Goal: Find specific page/section: Find specific page/section

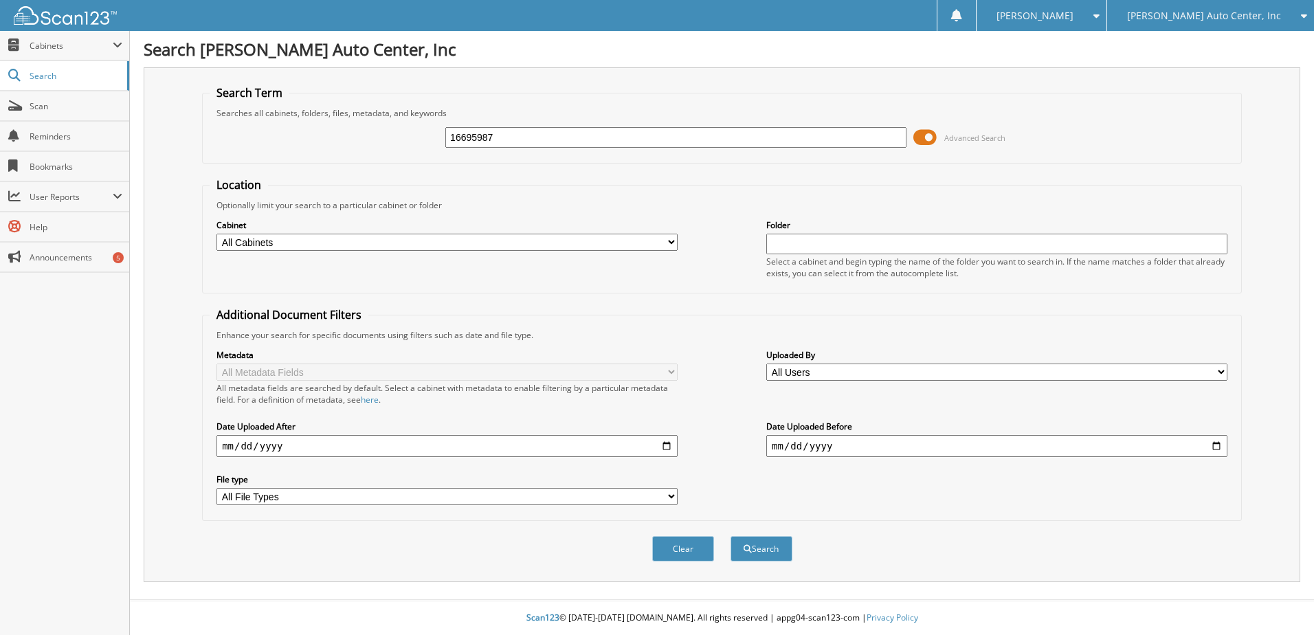
type input "16695987"
click at [731, 536] on button "Search" at bounding box center [762, 548] width 62 height 25
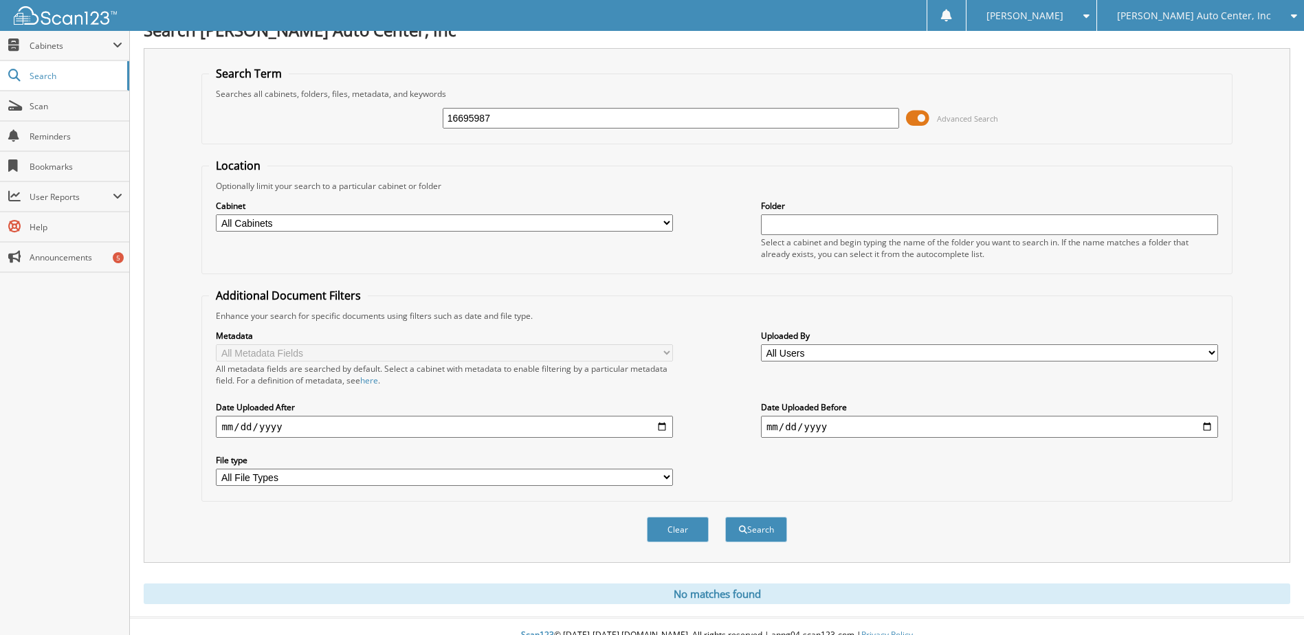
scroll to position [37, 0]
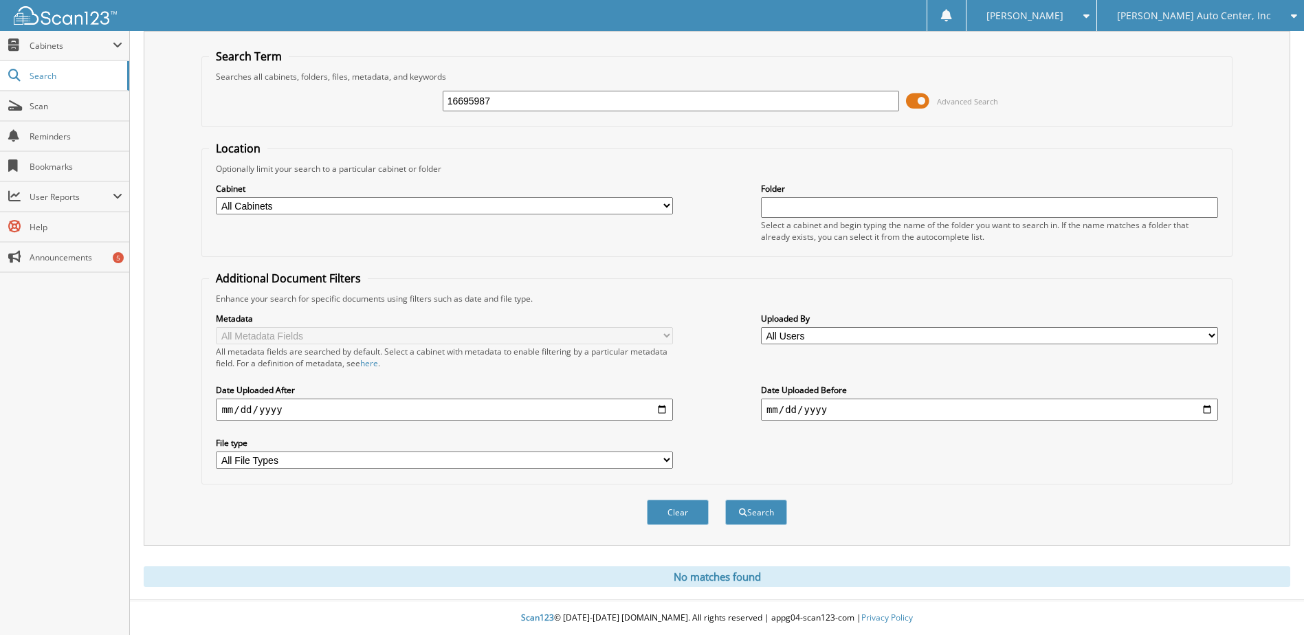
click at [529, 93] on input "16695987" at bounding box center [671, 101] width 457 height 21
type input "16696348"
click at [725, 500] on button "Search" at bounding box center [756, 512] width 62 height 25
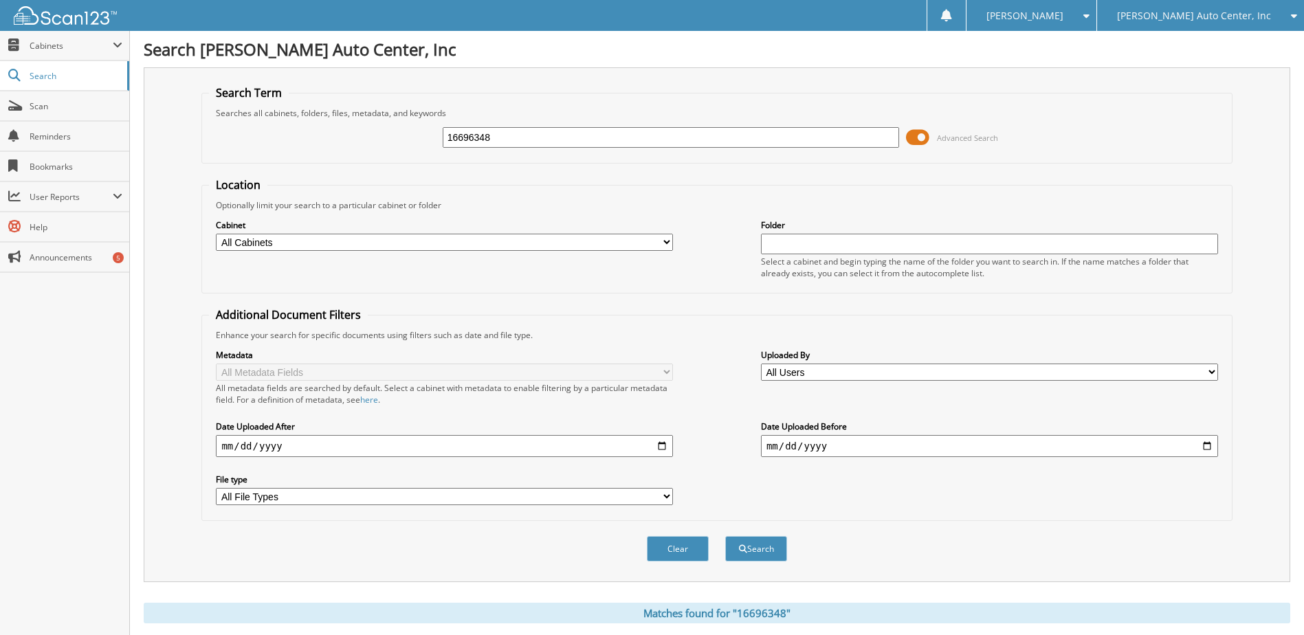
click at [727, 156] on fieldset "Search Term Searches all cabinets, folders, files, metadata, and keywords 16696…" at bounding box center [716, 124] width 1030 height 78
click at [734, 144] on input "16696348" at bounding box center [671, 137] width 457 height 21
type input "16698407"
click at [725, 536] on button "Search" at bounding box center [756, 548] width 62 height 25
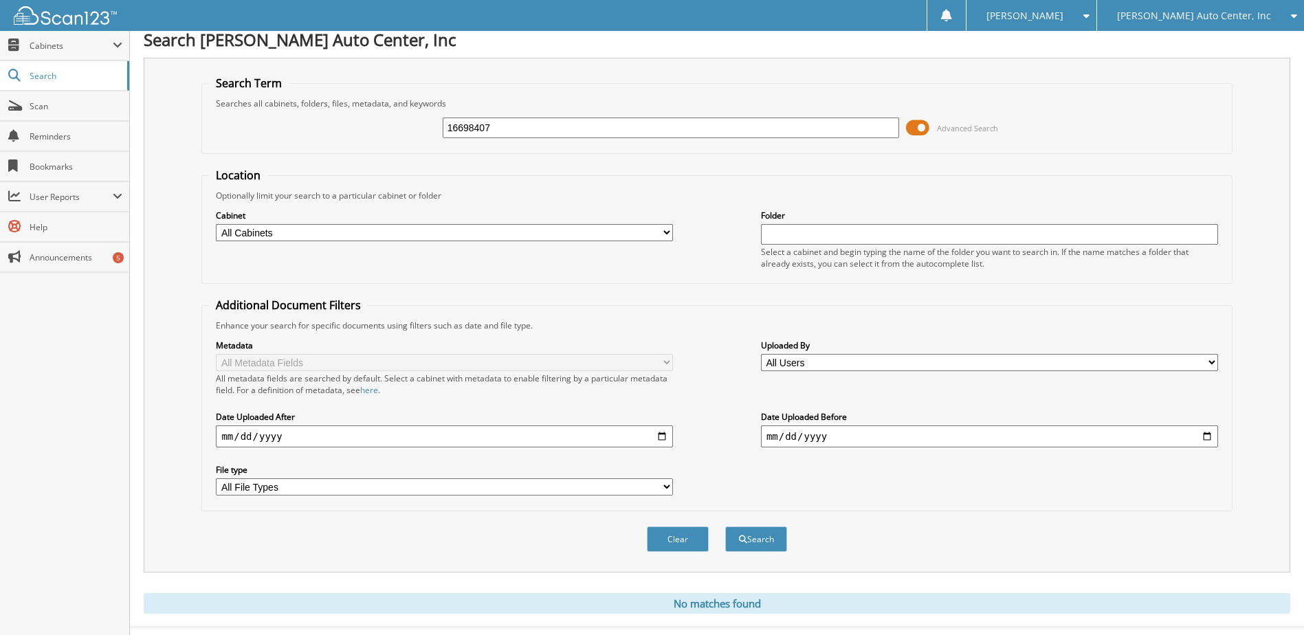
scroll to position [37, 0]
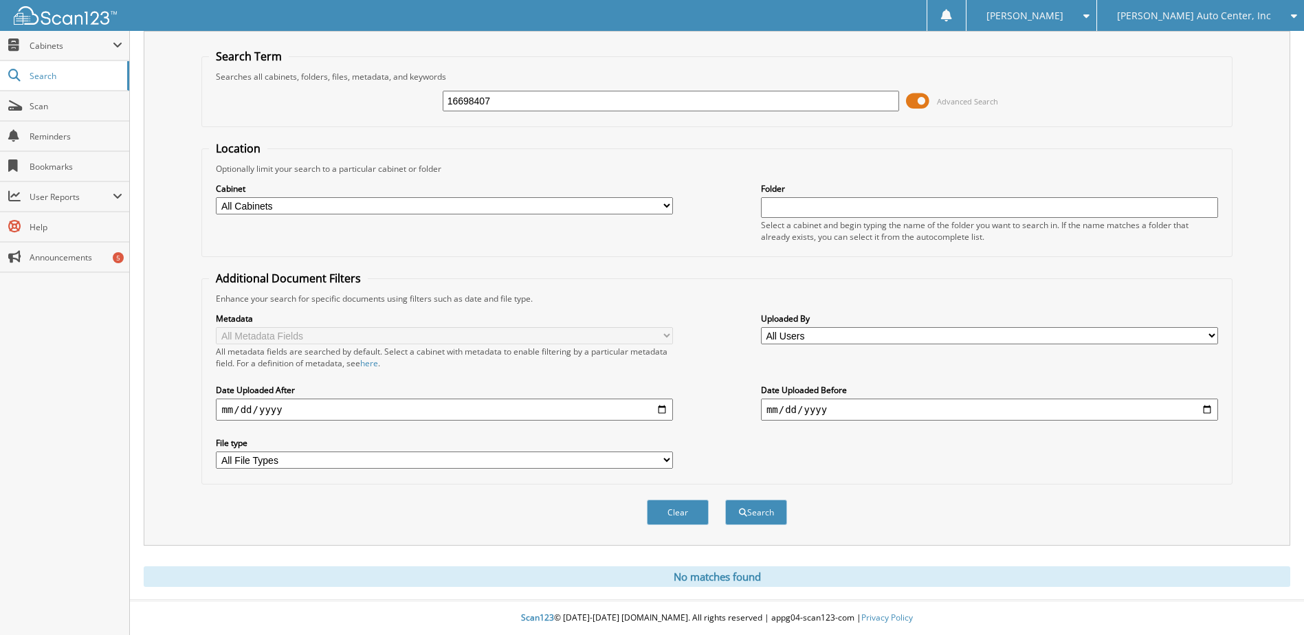
click at [749, 114] on div "16698407 Advanced Search" at bounding box center [716, 100] width 1015 height 37
drag, startPoint x: 749, startPoint y: 114, endPoint x: 742, endPoint y: 109, distance: 8.3
click at [742, 109] on input "16698407" at bounding box center [671, 101] width 457 height 21
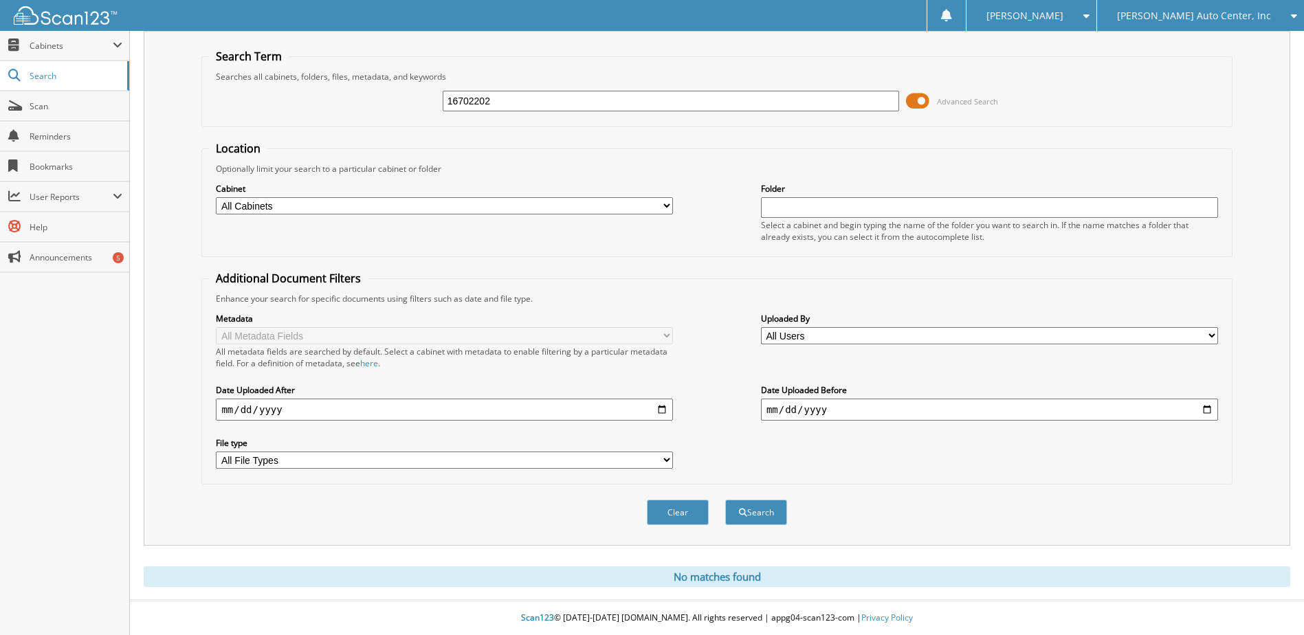
type input "16702202"
click at [725, 500] on button "Search" at bounding box center [756, 512] width 62 height 25
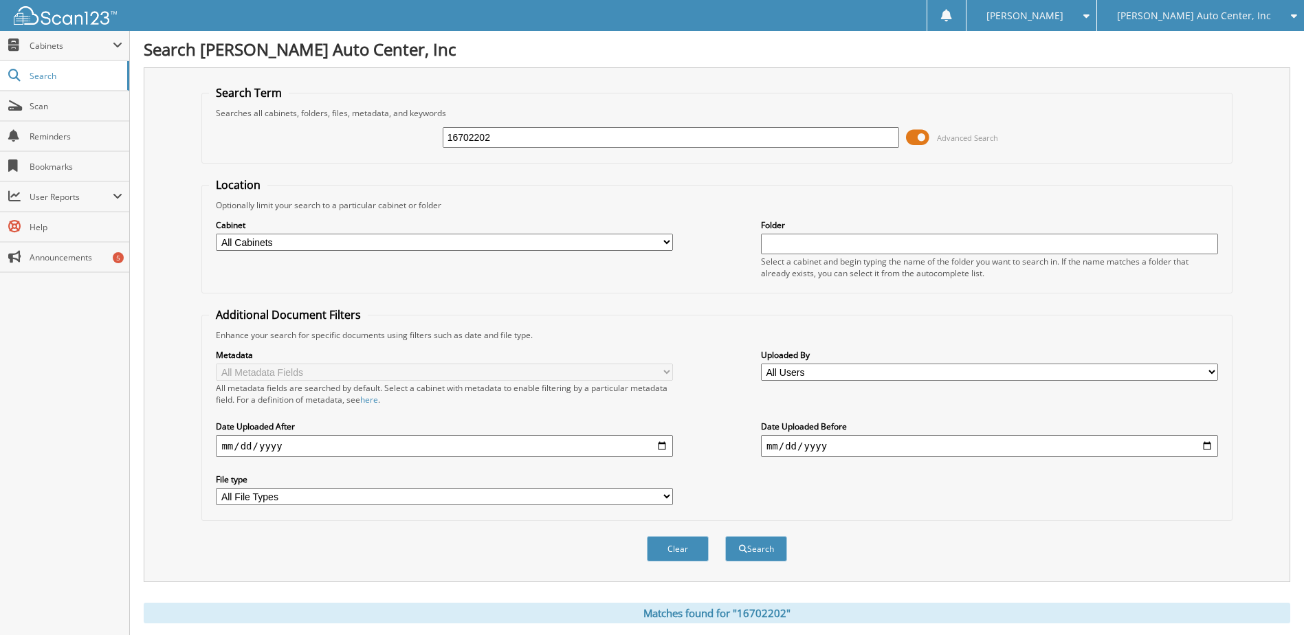
click at [693, 137] on input "16702202" at bounding box center [671, 137] width 457 height 21
type input "16703284"
click at [725, 536] on button "Search" at bounding box center [756, 548] width 62 height 25
click at [720, 131] on input "16703284" at bounding box center [671, 137] width 457 height 21
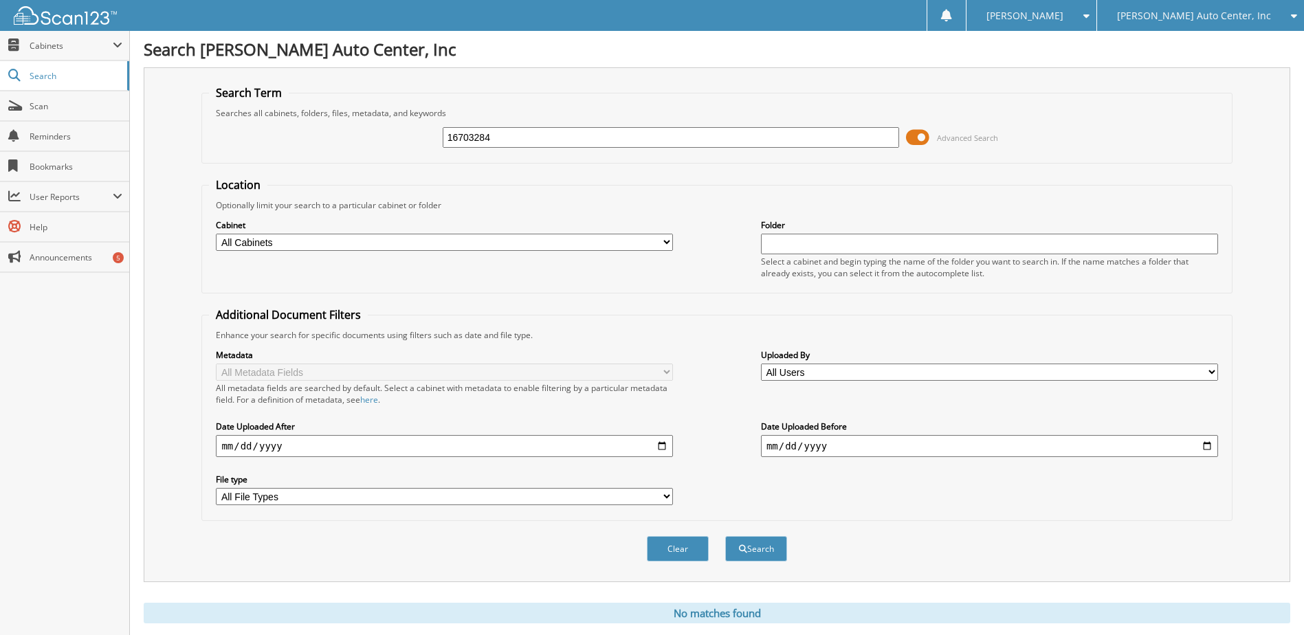
click at [720, 131] on input "16703284" at bounding box center [671, 137] width 457 height 21
type input "16704217"
click at [725, 536] on button "Search" at bounding box center [756, 548] width 62 height 25
click at [719, 150] on div "16704217 Advanced Search" at bounding box center [716, 137] width 1015 height 37
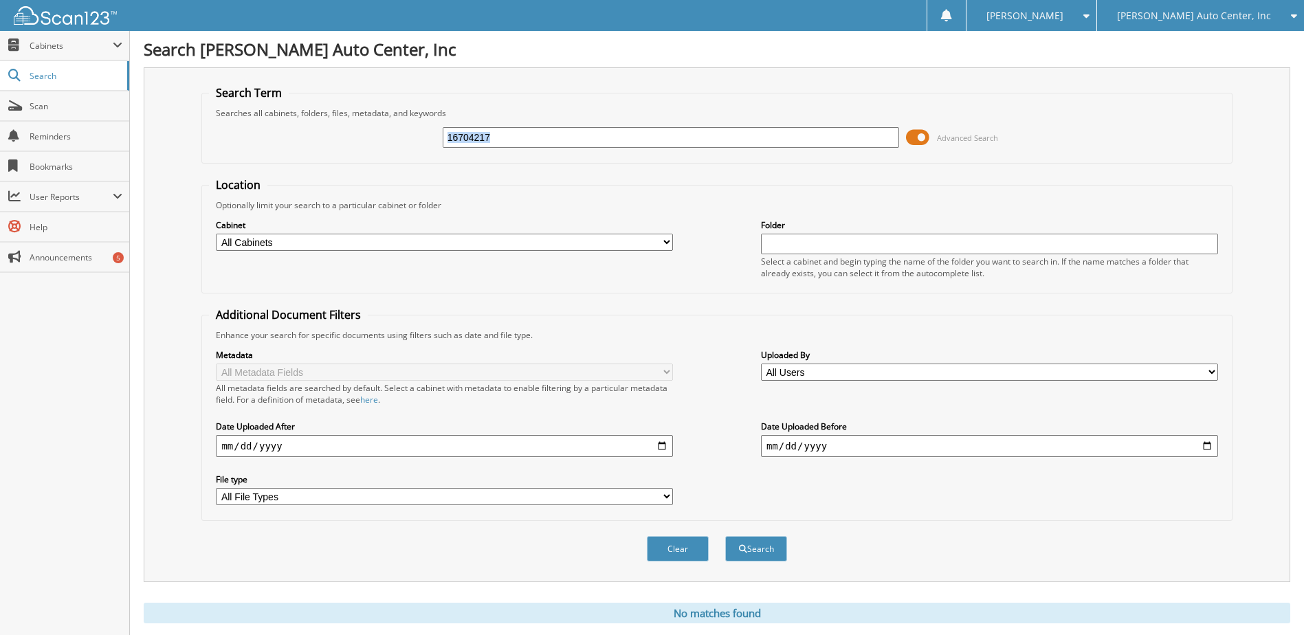
drag, startPoint x: 719, startPoint y: 150, endPoint x: 699, endPoint y: 133, distance: 26.3
click at [709, 148] on div "16704217" at bounding box center [671, 137] width 457 height 23
click at [698, 133] on input "16704217" at bounding box center [671, 137] width 457 height 21
type input "16704634"
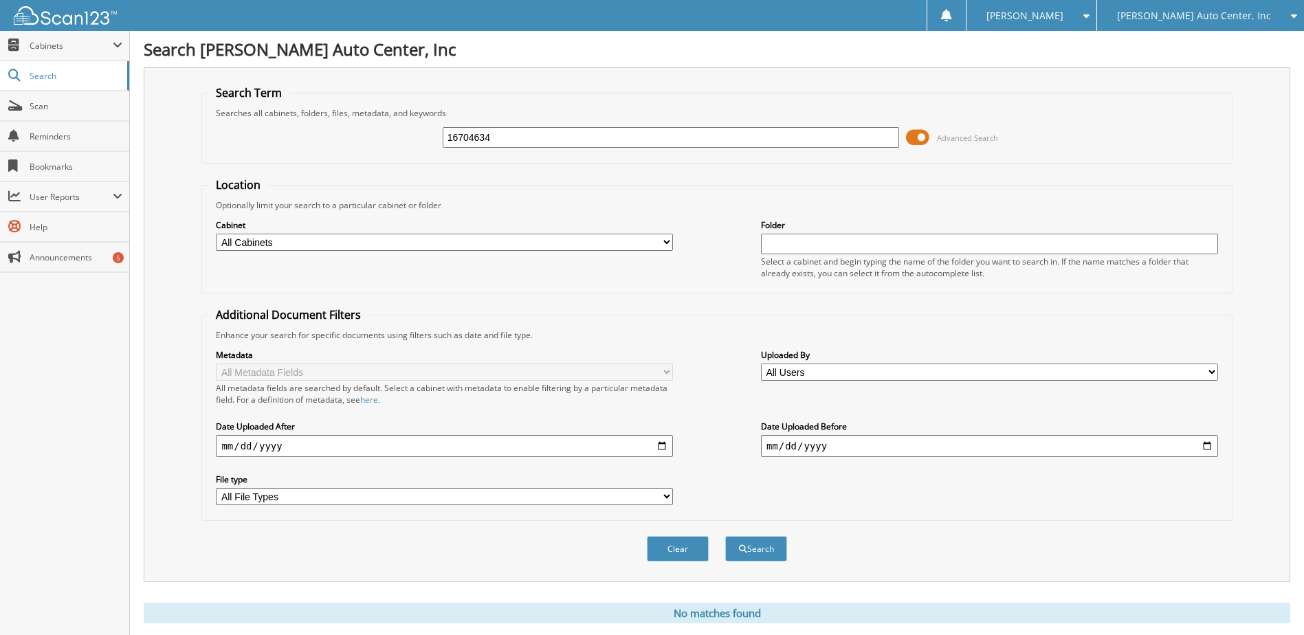
click at [725, 536] on button "Search" at bounding box center [756, 548] width 62 height 25
click at [82, 114] on link "Scan" at bounding box center [64, 106] width 129 height 30
